Goal: Check status: Check status

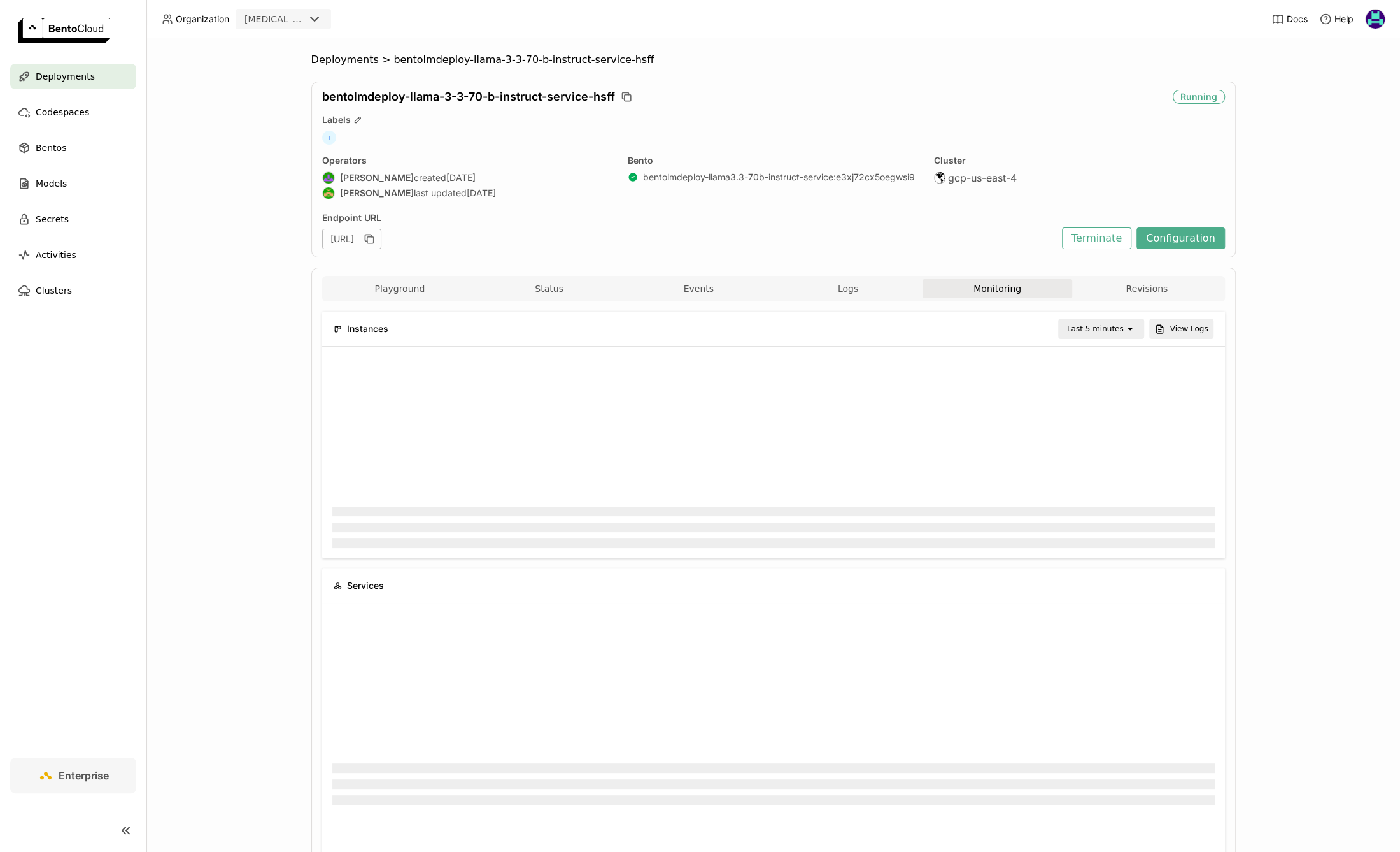
click at [91, 81] on div "Deployments" at bounding box center [72, 76] width 126 height 26
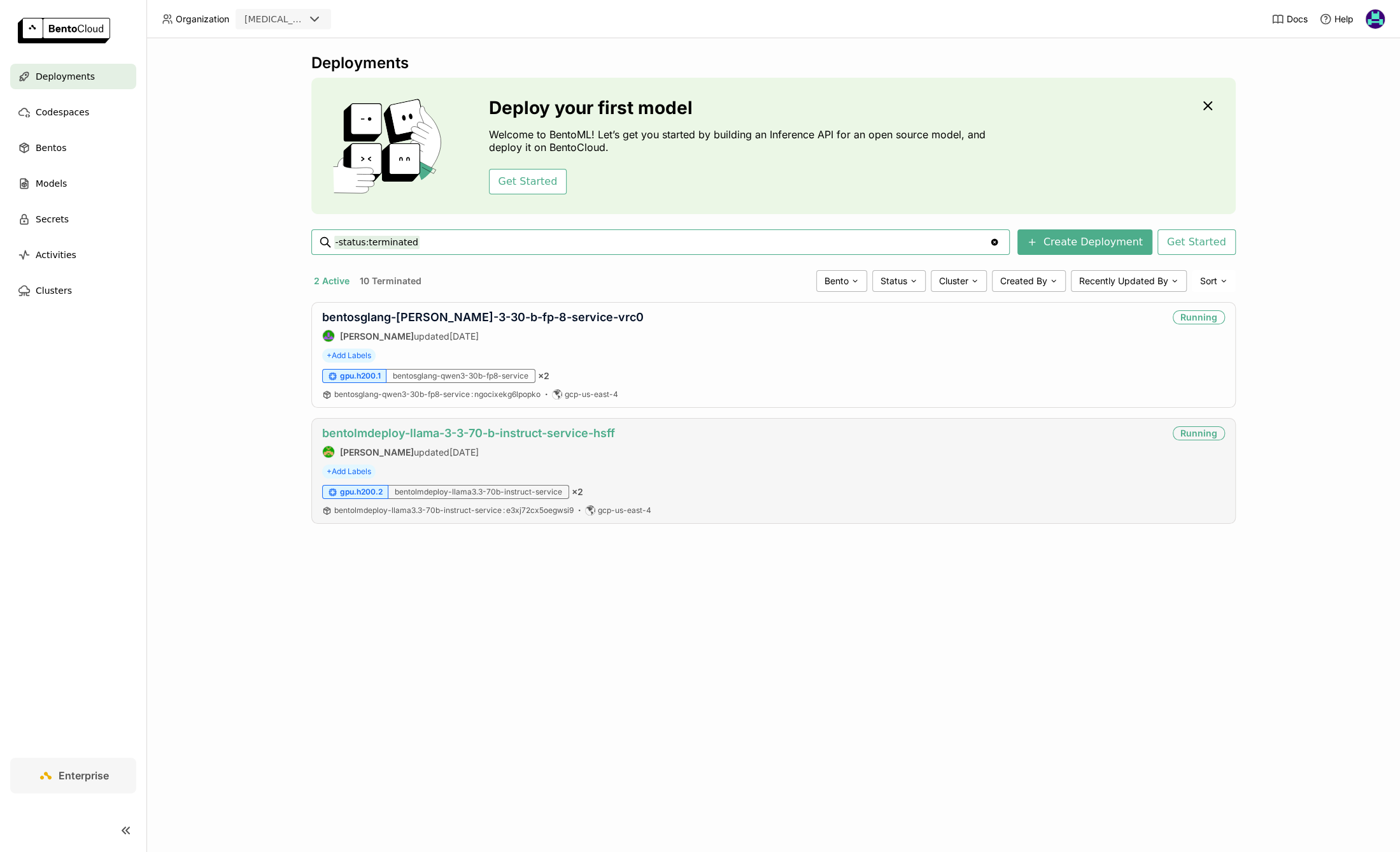
click at [573, 427] on link "bentolmdeploy-llama-3-3-70-b-instruct-service-hsff" at bounding box center [468, 432] width 292 height 13
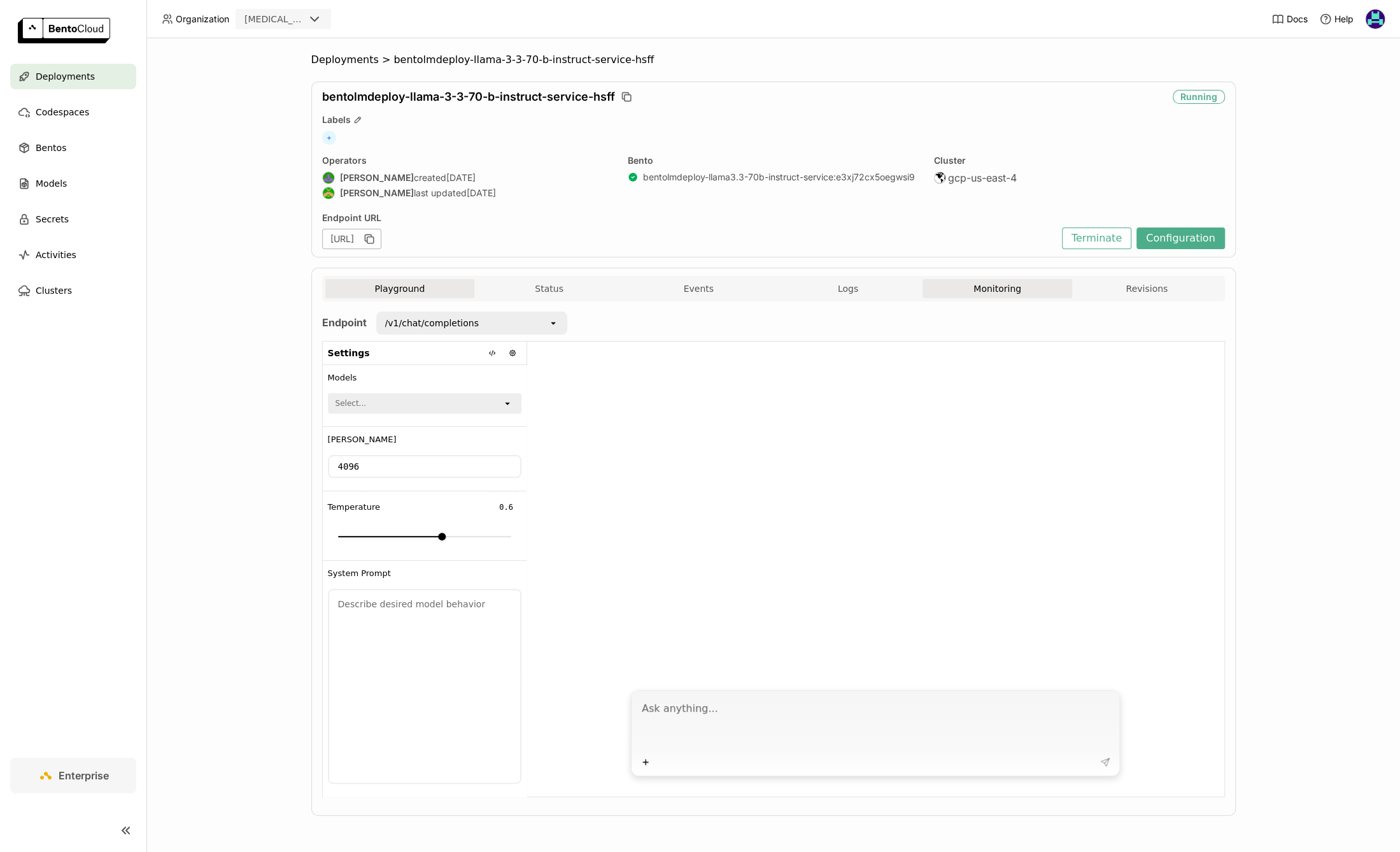
click at [995, 294] on button "Monitoring" at bounding box center [997, 288] width 150 height 19
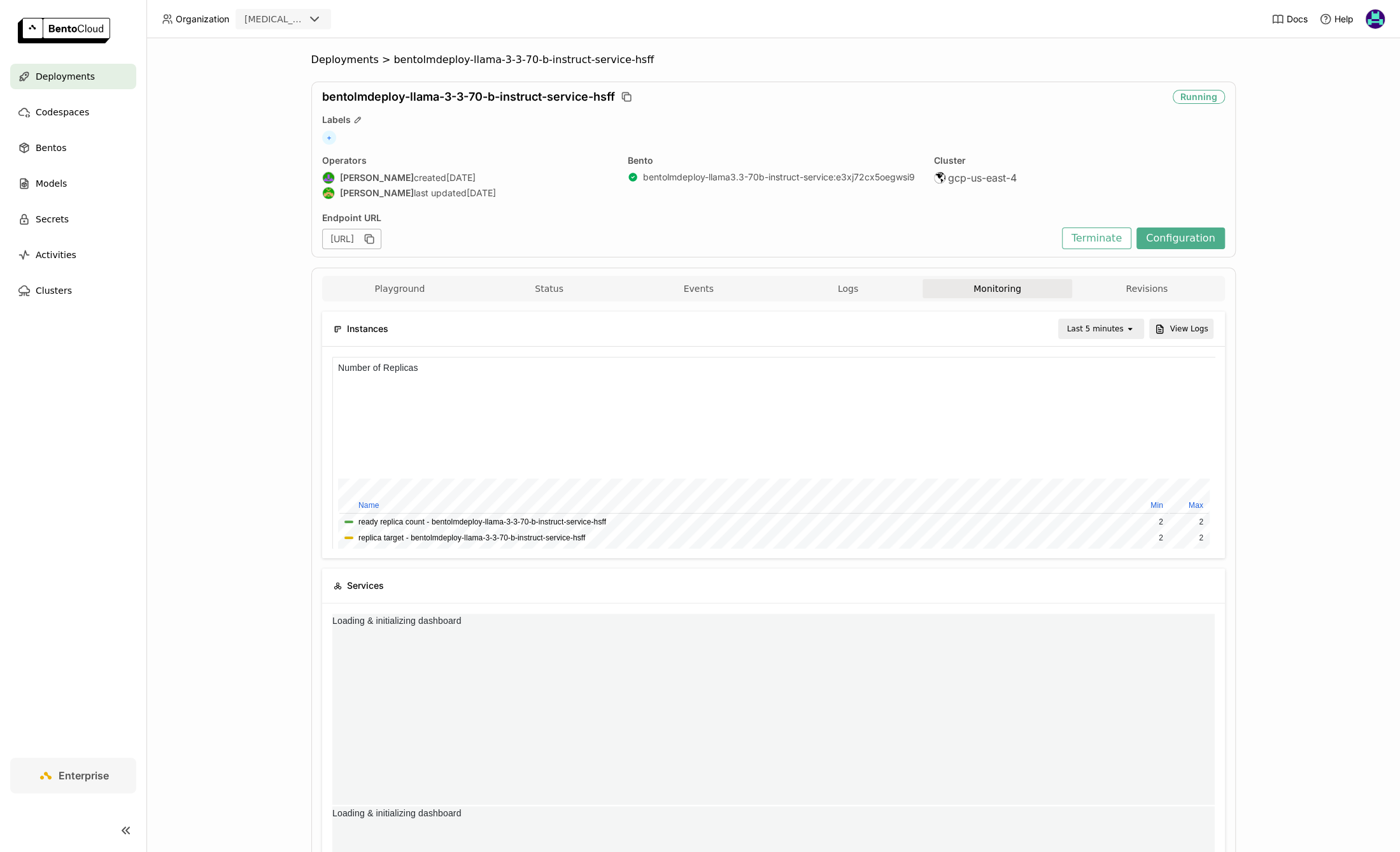
scroll to position [191, 292]
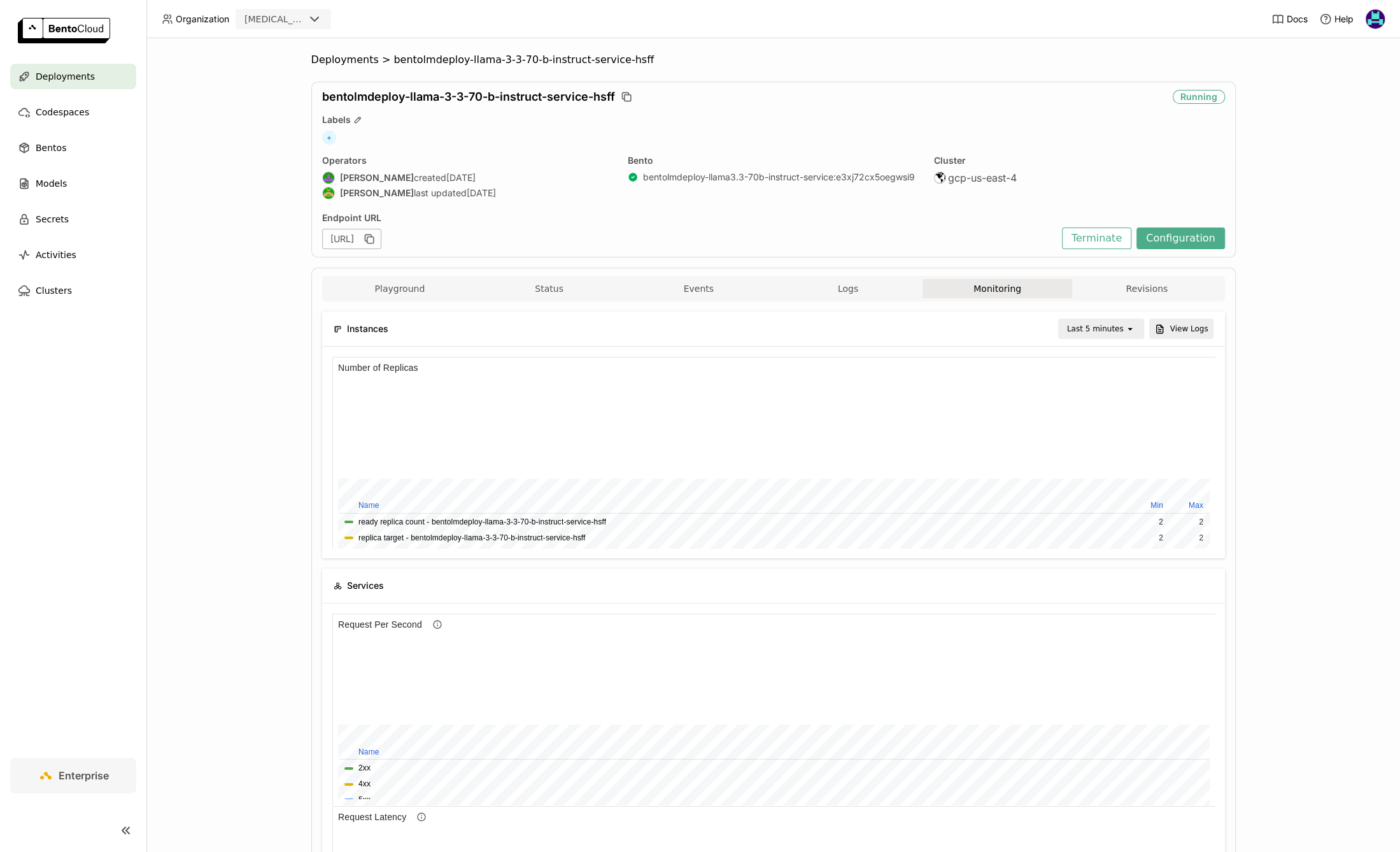
click at [1105, 327] on div "Last 5 minutes" at bounding box center [1095, 328] width 57 height 13
click at [1108, 467] on div "Last 1 day" at bounding box center [1104, 471] width 61 height 13
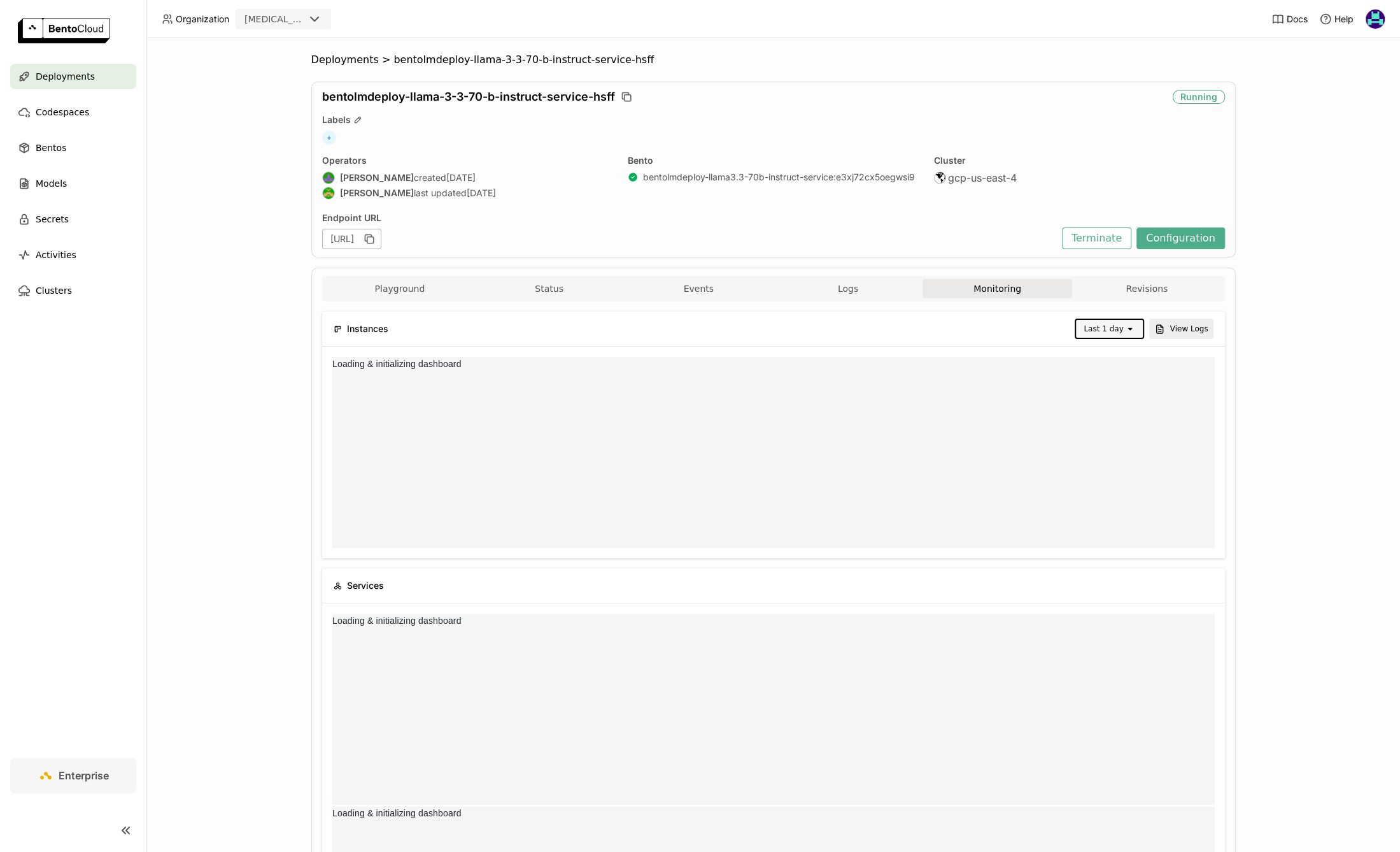
scroll to position [0, 0]
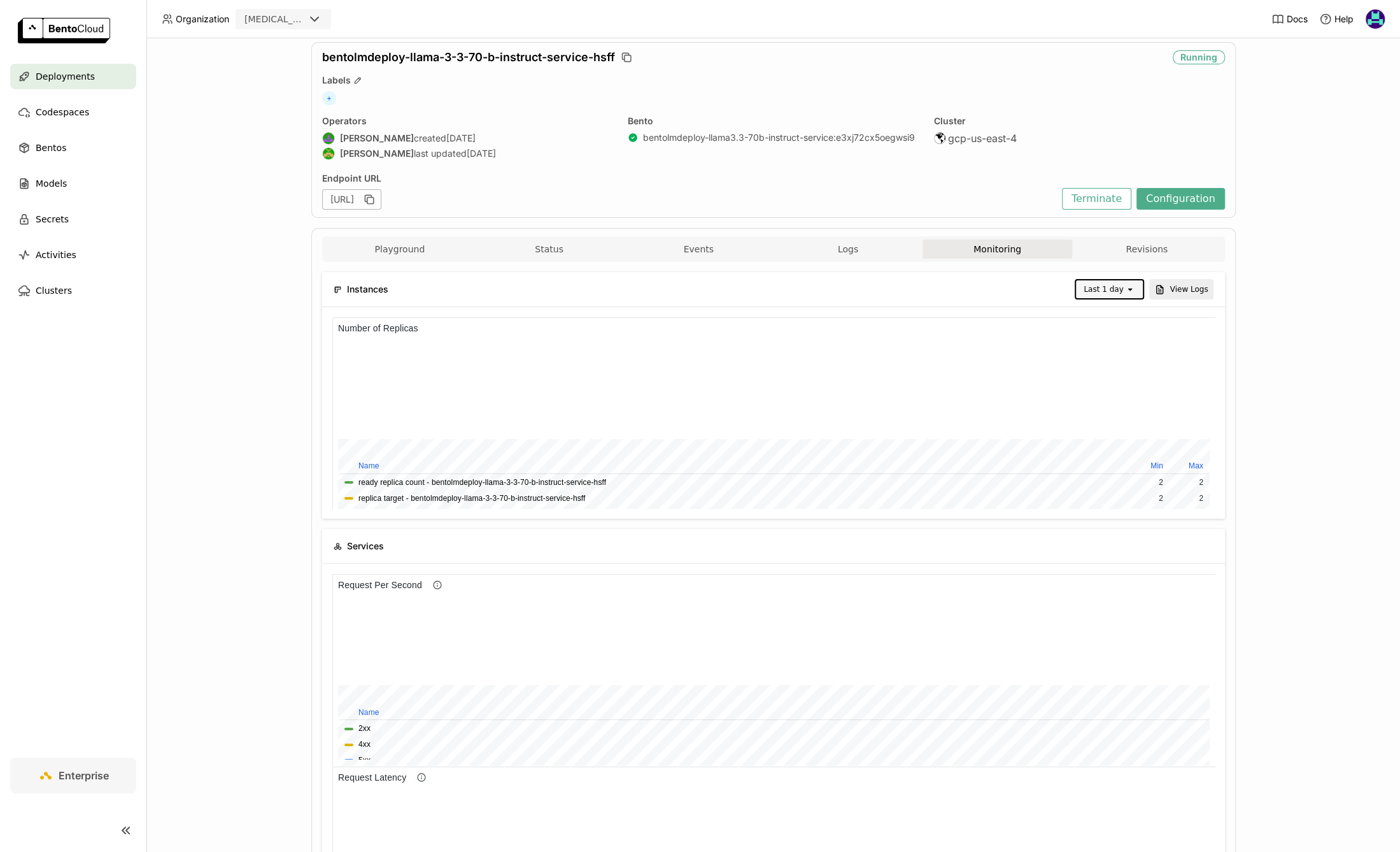
click at [1178, 209] on div "bentolmdeploy-llama-3-3-70-b-instruct-service-hsff Running Labels + Operators […" at bounding box center [773, 129] width 925 height 176
click at [1184, 201] on button "Configuration" at bounding box center [1181, 198] width 88 height 22
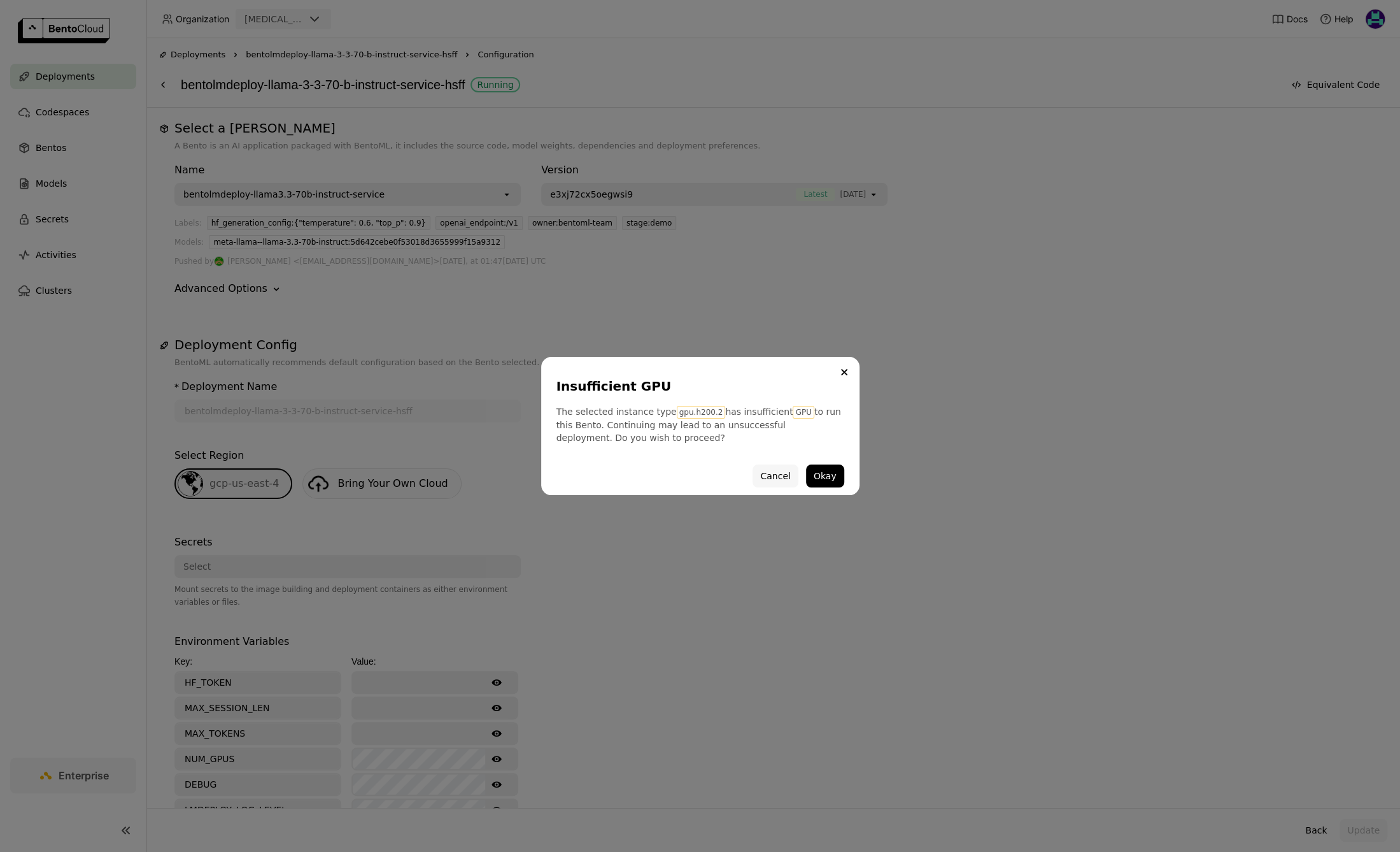
click at [777, 476] on button "Cancel" at bounding box center [775, 475] width 46 height 23
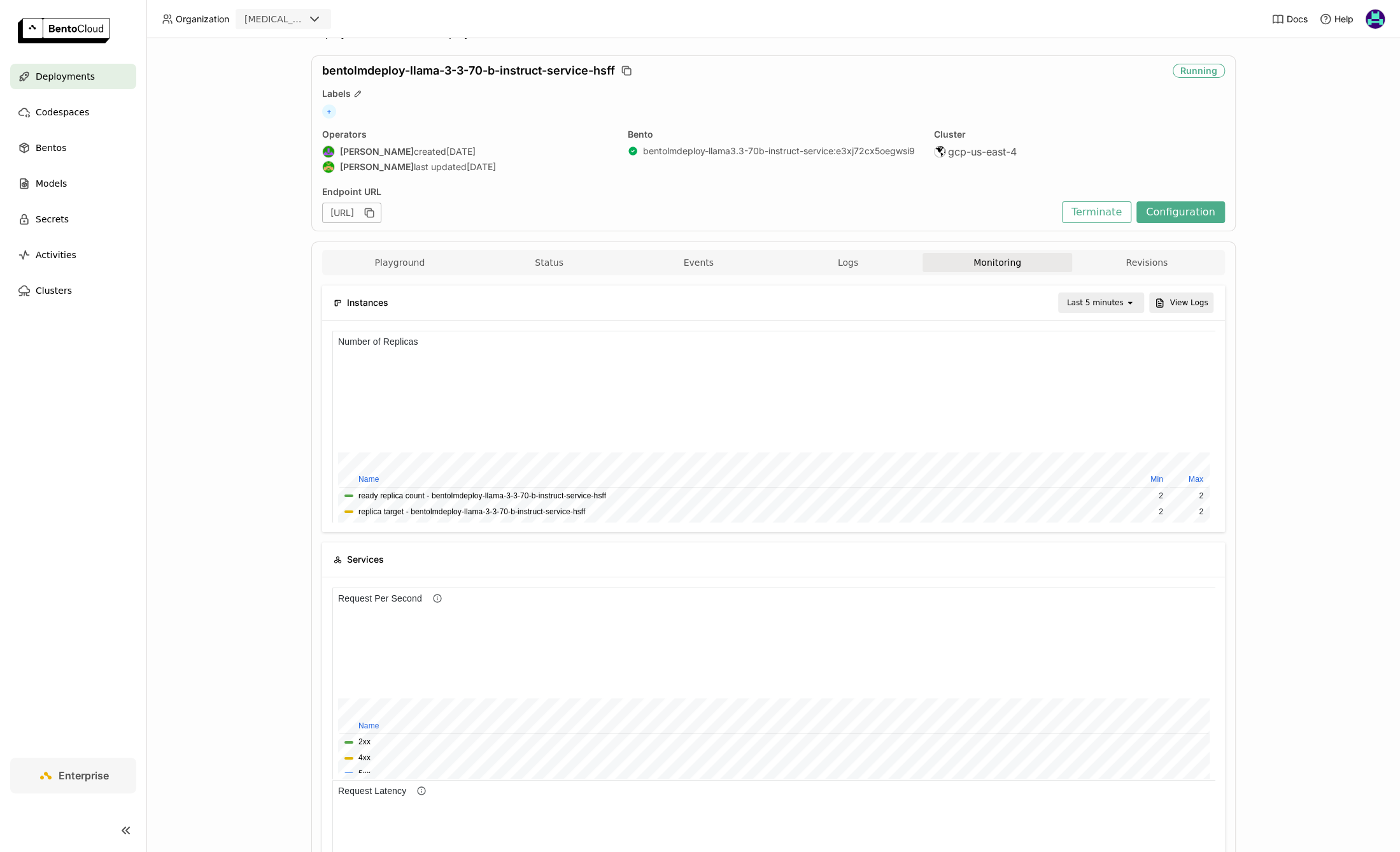
click at [1131, 307] on div "open" at bounding box center [1134, 303] width 18 height 18
click at [1122, 423] on div "Last 6 hours" at bounding box center [1104, 422] width 61 height 13
